Goal: Task Accomplishment & Management: Manage account settings

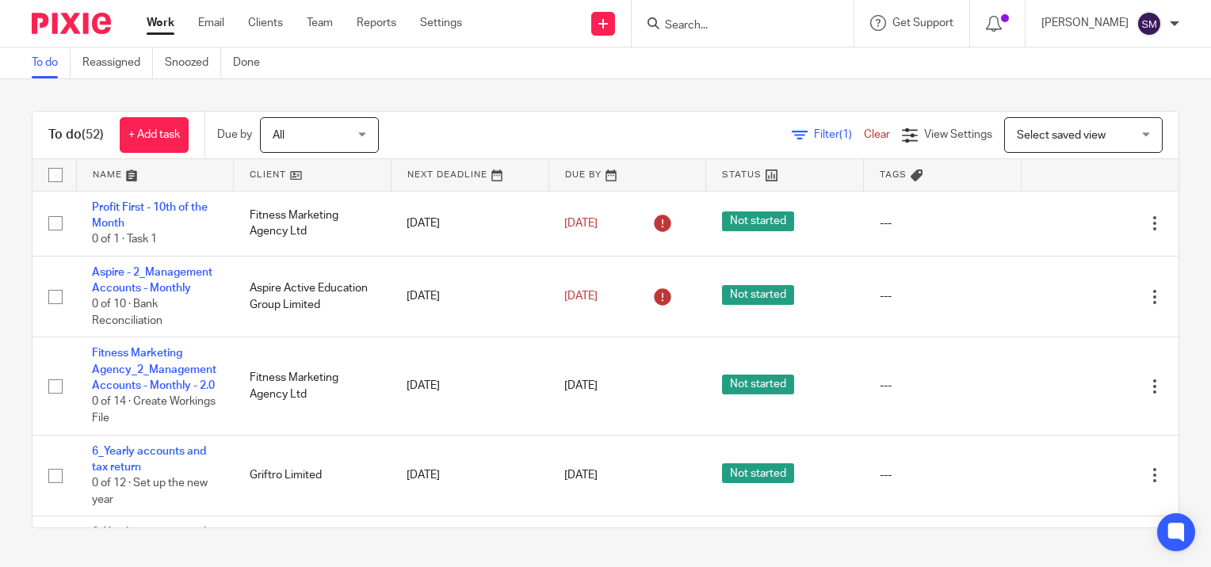
click at [772, 24] on input "Search" at bounding box center [734, 26] width 143 height 14
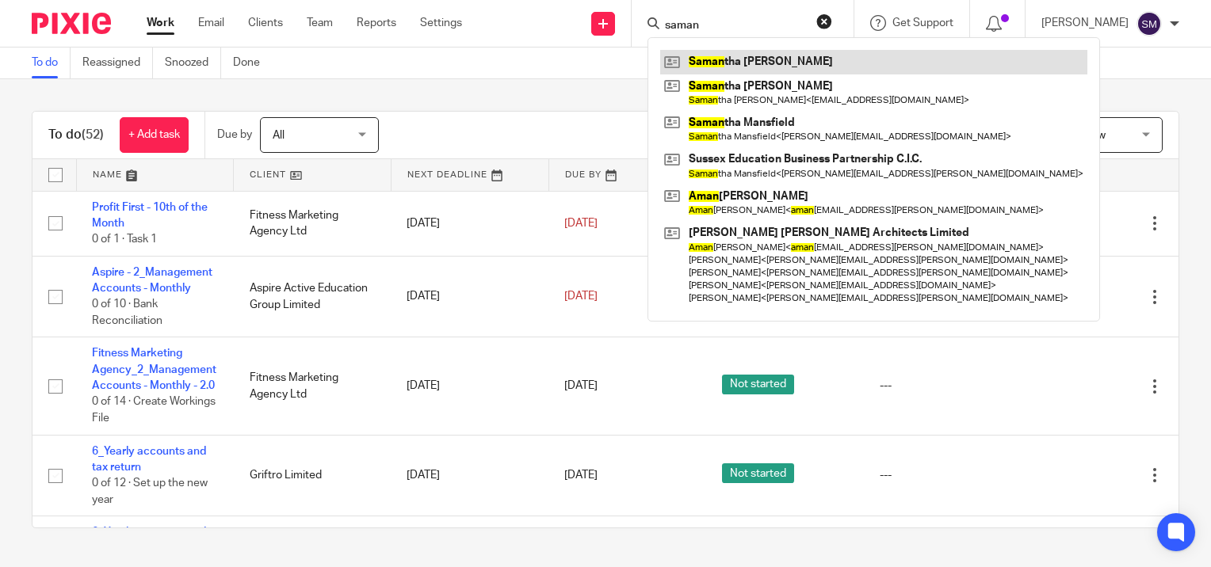
type input "saman"
click at [727, 57] on link at bounding box center [873, 62] width 427 height 24
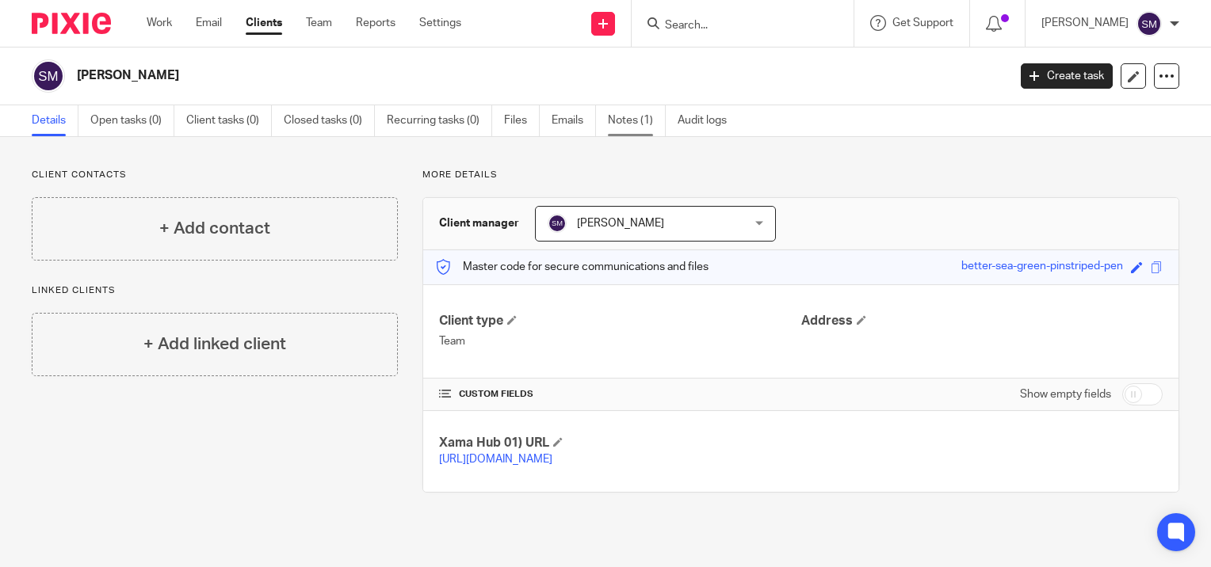
click at [643, 121] on link "Notes (1)" at bounding box center [637, 120] width 58 height 31
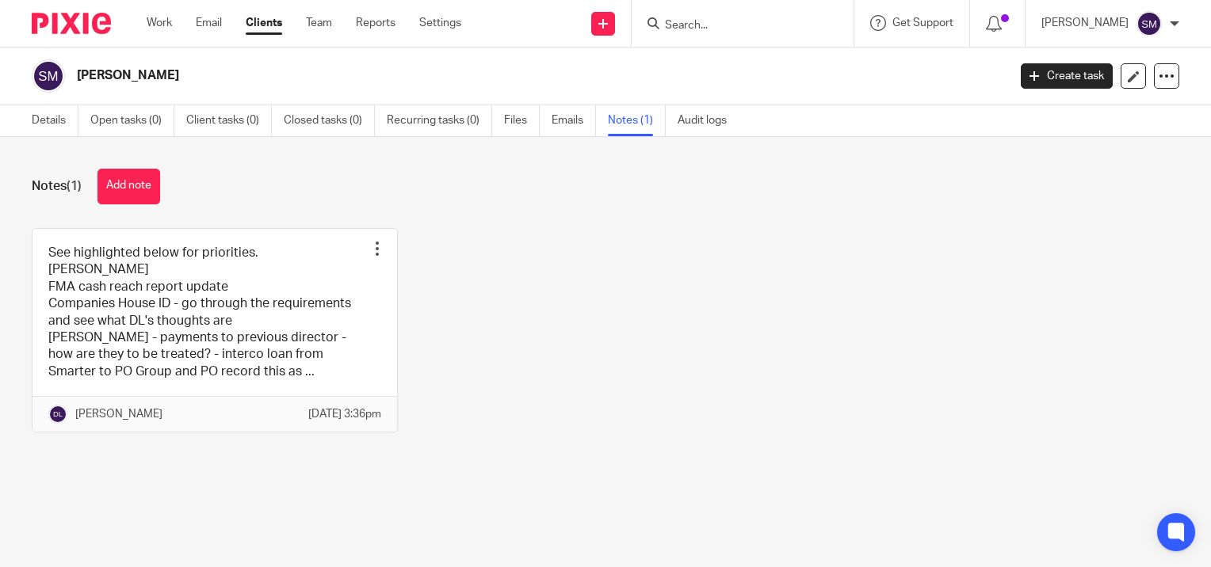
click at [175, 292] on link at bounding box center [214, 331] width 364 height 204
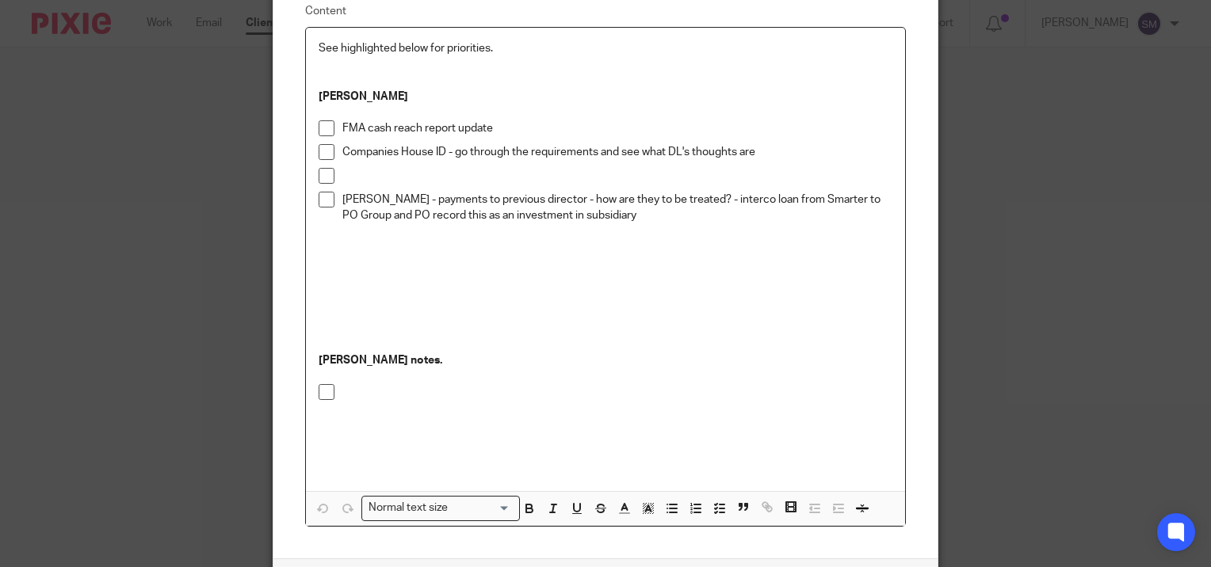
scroll to position [262, 0]
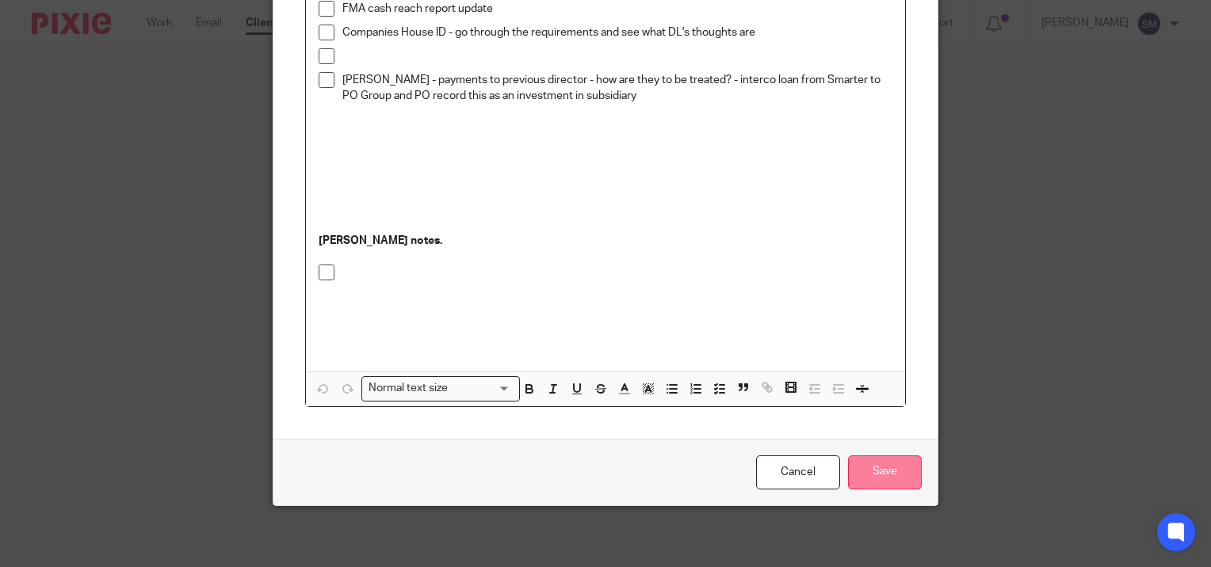
click at [884, 476] on input "Save" at bounding box center [885, 473] width 74 height 34
